Goal: Task Accomplishment & Management: Use online tool/utility

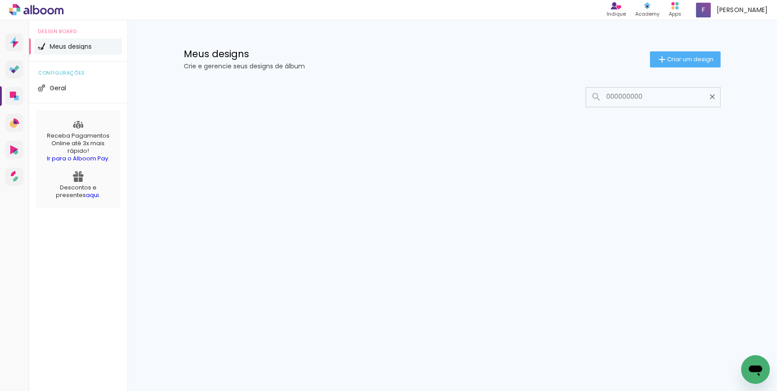
drag, startPoint x: 650, startPoint y: 98, endPoint x: 557, endPoint y: 98, distance: 93.0
click at [557, 98] on div at bounding box center [452, 97] width 537 height 20
type input "000000000"
type paper-input "000000000"
click at [688, 58] on span "Criar um design" at bounding box center [691, 59] width 47 height 6
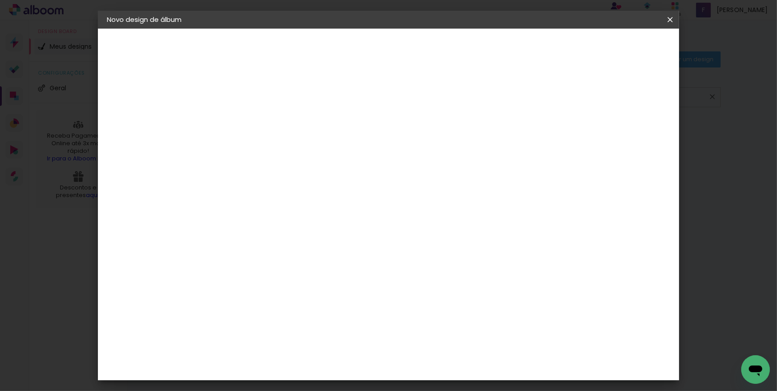
click at [253, 117] on input at bounding box center [253, 120] width 0 height 14
type input "jack"
type paper-input "jack"
click at [0, 0] on slot "Avançar" at bounding box center [0, 0] width 0 height 0
click at [421, 136] on paper-item "Tamanho Livre" at bounding box center [378, 136] width 86 height 20
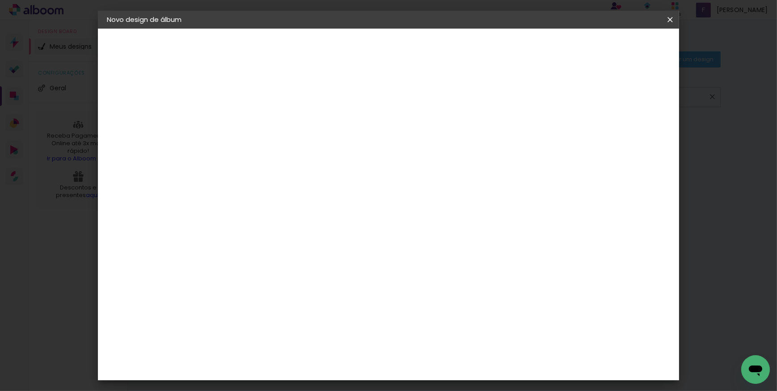
click at [0, 0] on slot "Avançar" at bounding box center [0, 0] width 0 height 0
drag, startPoint x: 236, startPoint y: 254, endPoint x: 223, endPoint y: 251, distance: 13.2
click at [223, 251] on input "30" at bounding box center [224, 253] width 23 height 13
type input "25,4"
type paper-input "25,4"
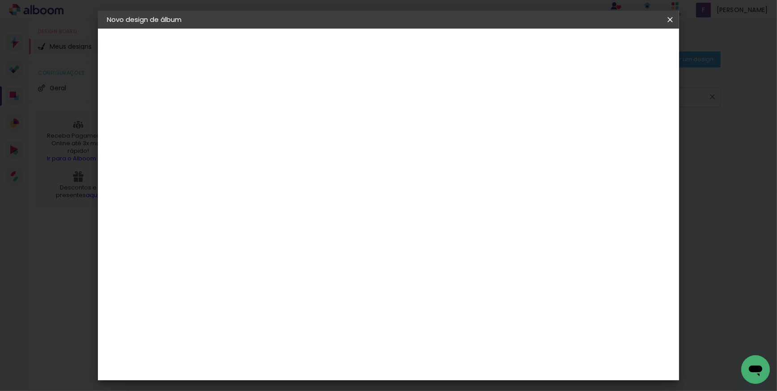
drag, startPoint x: 449, startPoint y: 344, endPoint x: 427, endPoint y: 342, distance: 22.1
click at [427, 342] on input "60" at bounding box center [438, 345] width 23 height 13
type input "50,8"
type paper-input "50,8"
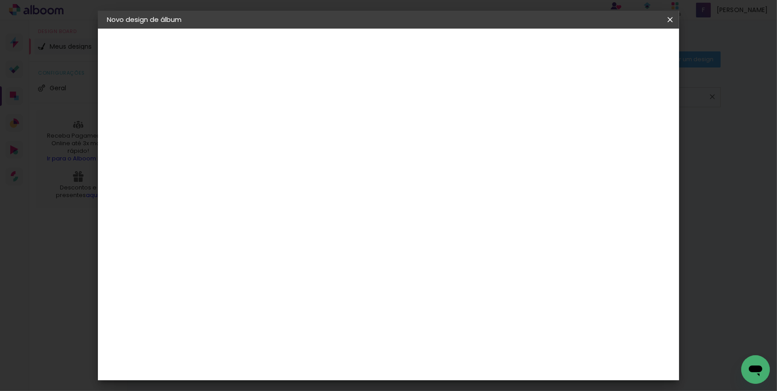
click at [615, 46] on span "Iniciar design" at bounding box center [594, 47] width 41 height 6
